Goal: Use online tool/utility: Utilize a website feature to perform a specific function

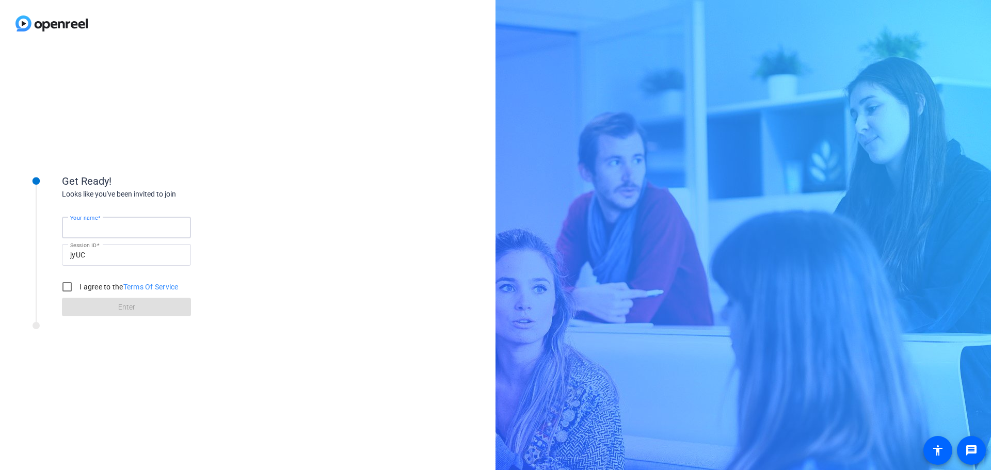
click at [137, 225] on input "Your name" at bounding box center [126, 228] width 113 height 12
type input "[PERSON_NAME]"
click at [66, 282] on input "I agree to the Terms Of Service" at bounding box center [67, 287] width 21 height 21
checkbox input "true"
click at [108, 308] on span at bounding box center [126, 307] width 129 height 25
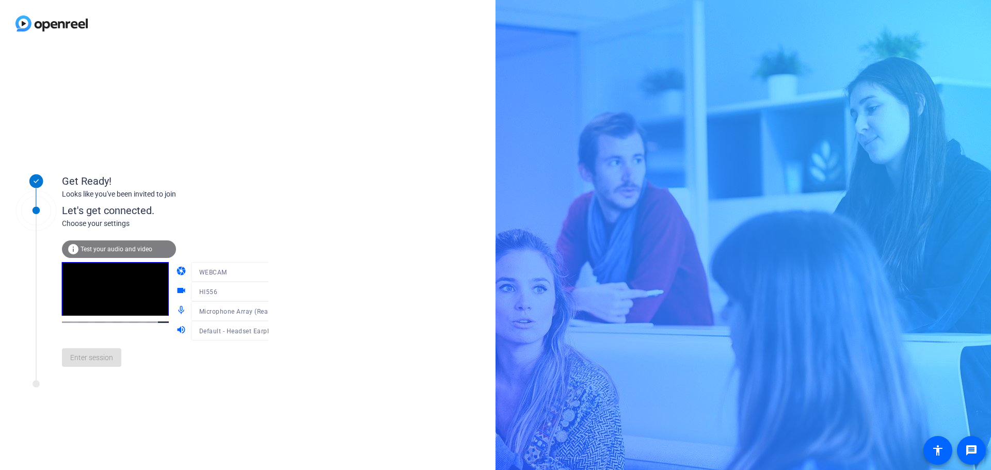
click at [259, 330] on div at bounding box center [240, 326] width 99 height 11
click at [276, 331] on icon at bounding box center [278, 331] width 5 height 3
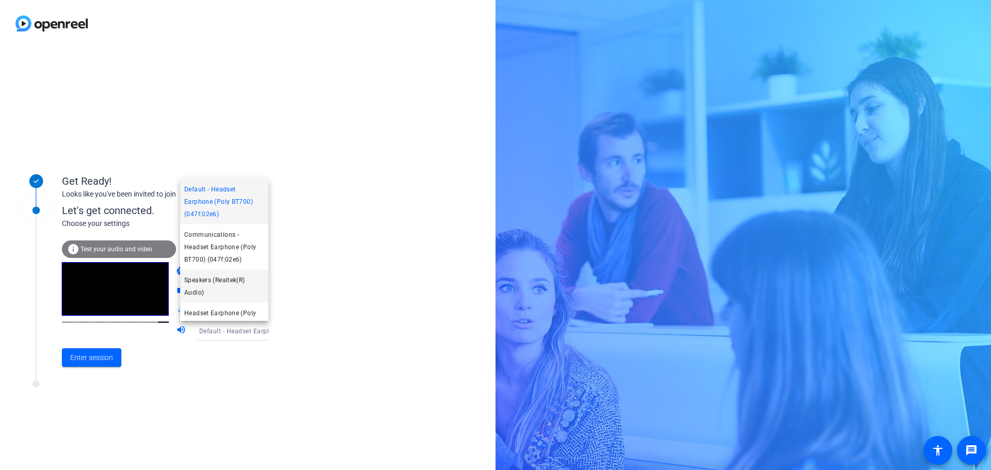
click at [231, 282] on span "Speakers (Realtek(R) Audio)" at bounding box center [224, 286] width 80 height 25
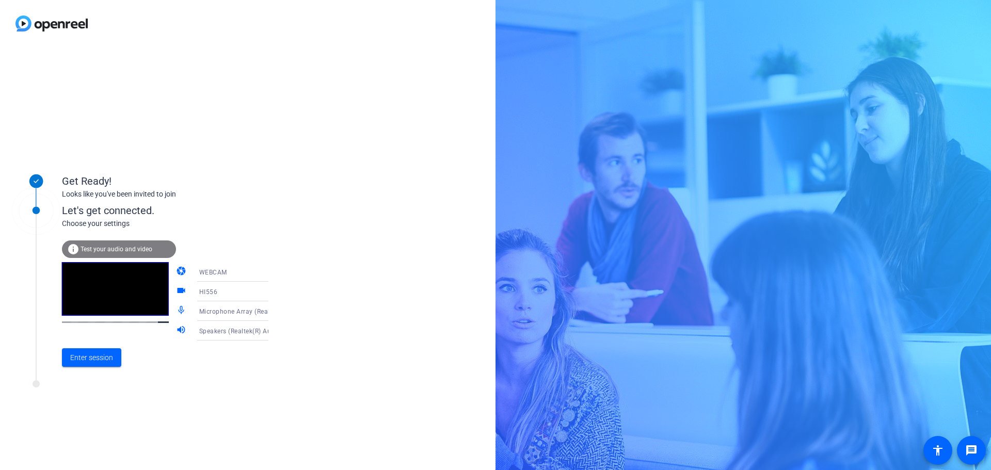
click at [273, 311] on icon at bounding box center [279, 311] width 12 height 12
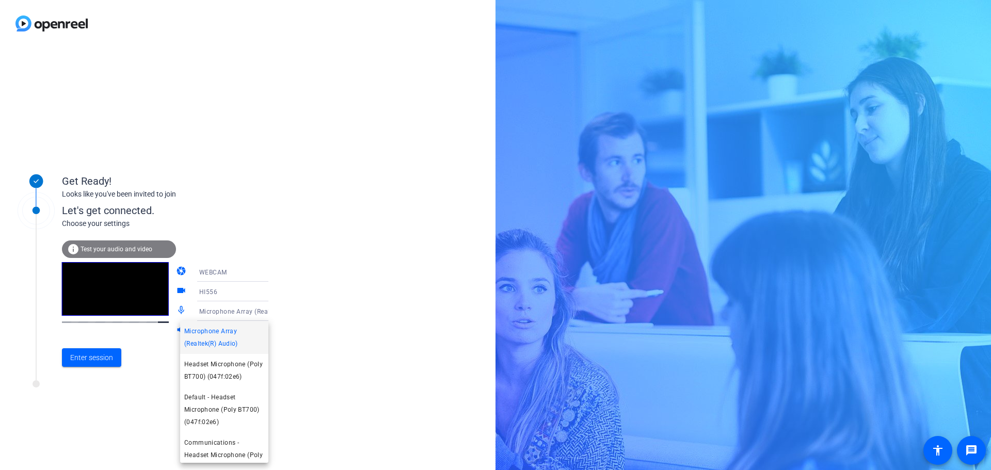
click at [260, 311] on div at bounding box center [495, 235] width 991 height 470
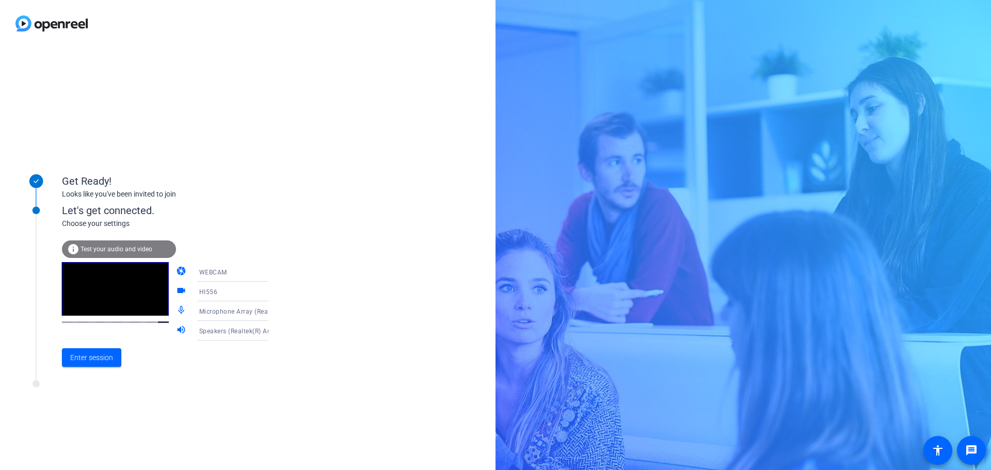
click at [115, 250] on span "Test your audio and video" at bounding box center [117, 249] width 72 height 7
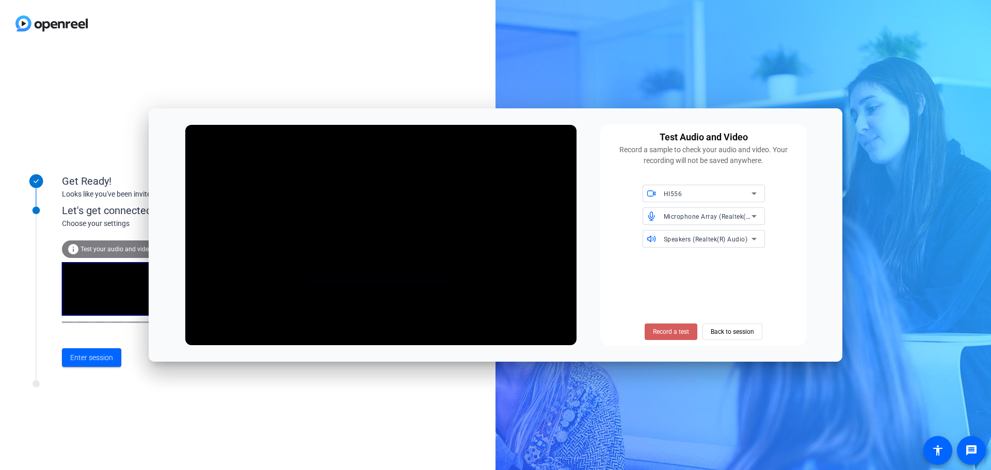
click at [667, 330] on span "Record a test" at bounding box center [671, 331] width 36 height 9
click at [662, 329] on span "Stop Testing (3s)" at bounding box center [671, 331] width 47 height 9
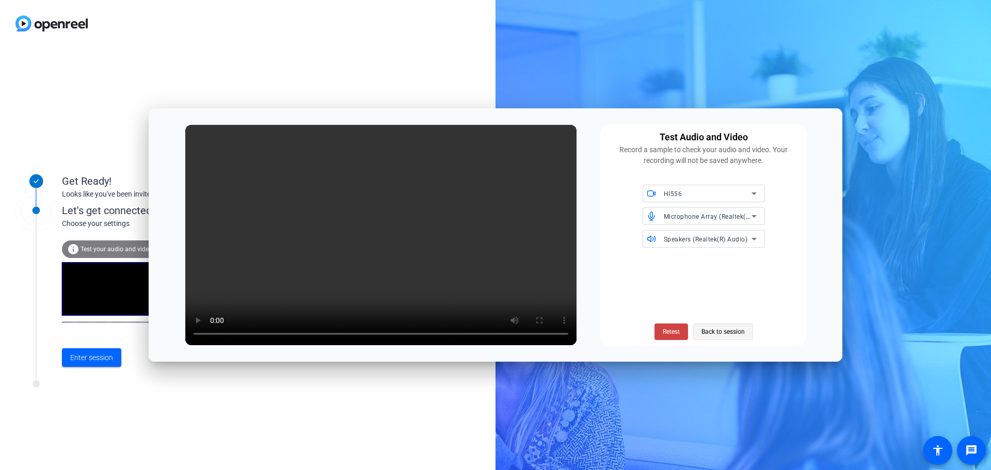
click at [708, 332] on span "Back to session" at bounding box center [723, 332] width 43 height 20
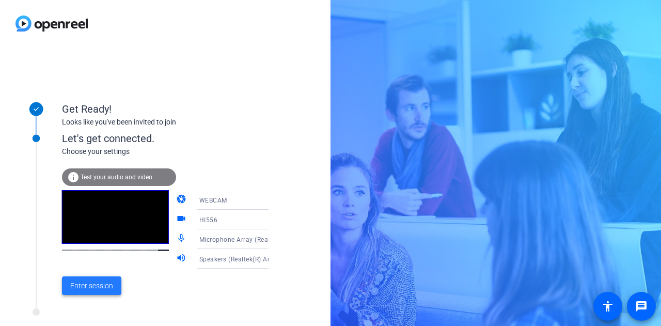
click at [93, 280] on span "Enter session" at bounding box center [91, 285] width 43 height 11
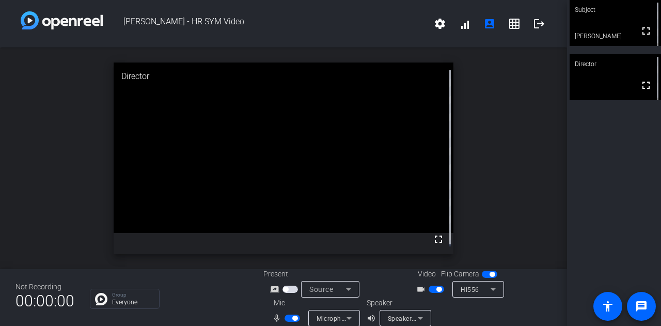
click at [46, 227] on div "open_in_new Director fullscreen" at bounding box center [283, 159] width 567 height 222
